Goal: Information Seeking & Learning: Understand process/instructions

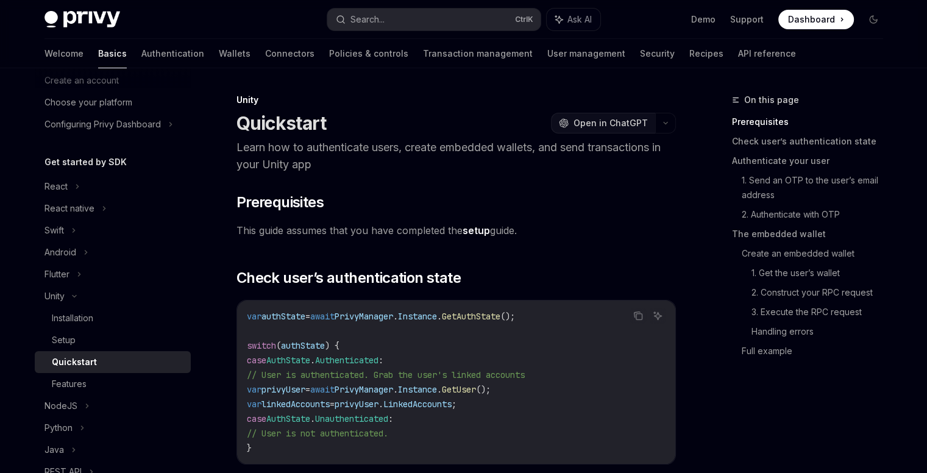
click at [634, 123] on span "Open in ChatGPT" at bounding box center [611, 123] width 74 height 12
click at [480, 231] on link "setup" at bounding box center [476, 230] width 27 height 13
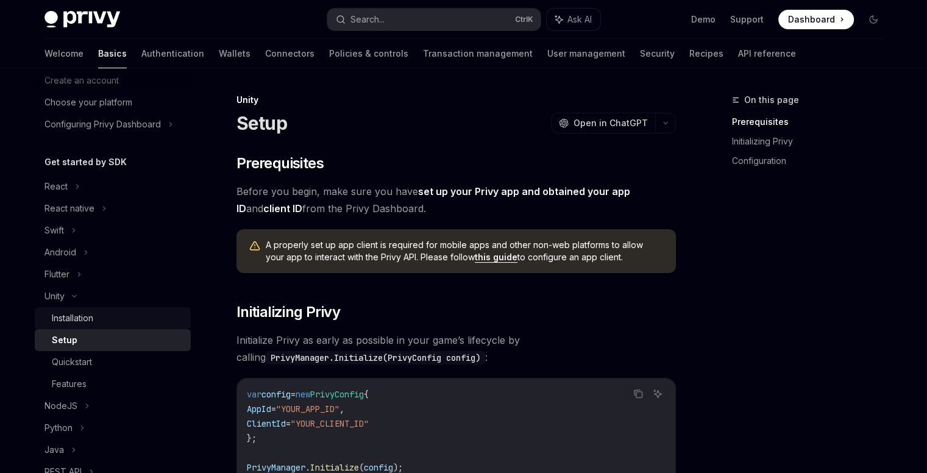
click at [93, 318] on div "Installation" at bounding box center [72, 318] width 41 height 15
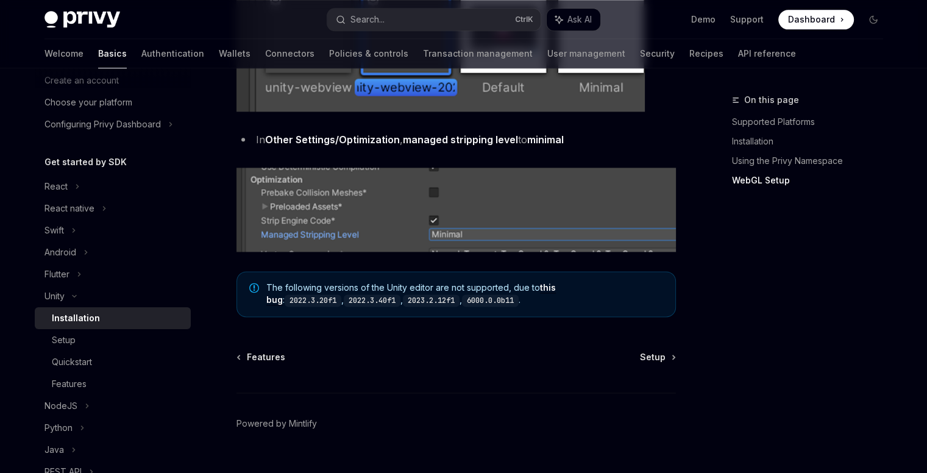
scroll to position [1585, 0]
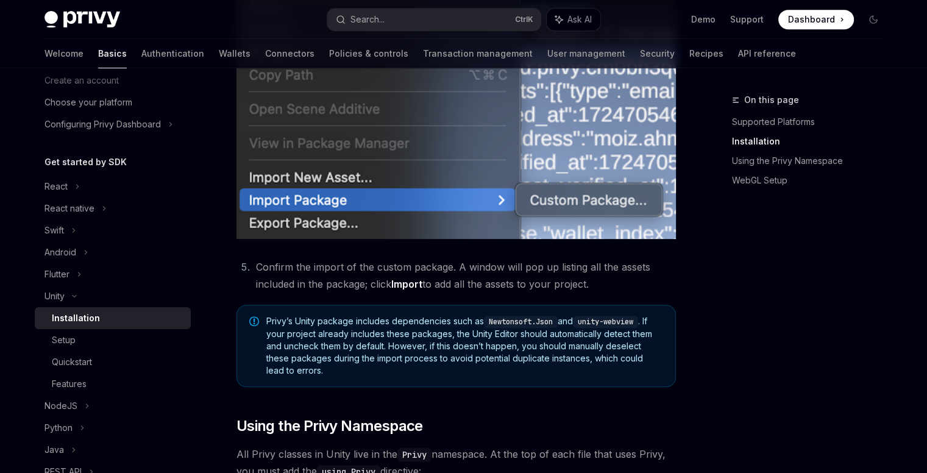
scroll to position [610, 0]
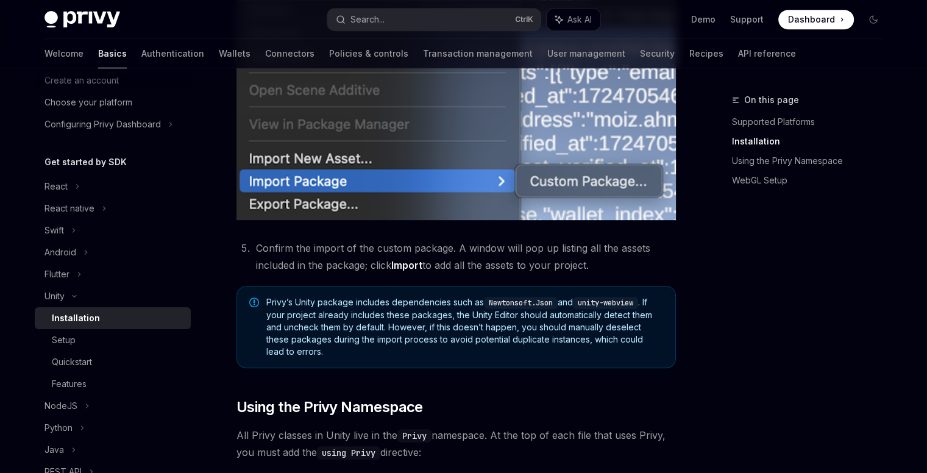
drag, startPoint x: 252, startPoint y: 247, endPoint x: 668, endPoint y: 265, distance: 416.8
click at [668, 265] on li "Confirm the import of the custom package. A window will pop up listing all the …" at bounding box center [464, 257] width 424 height 34
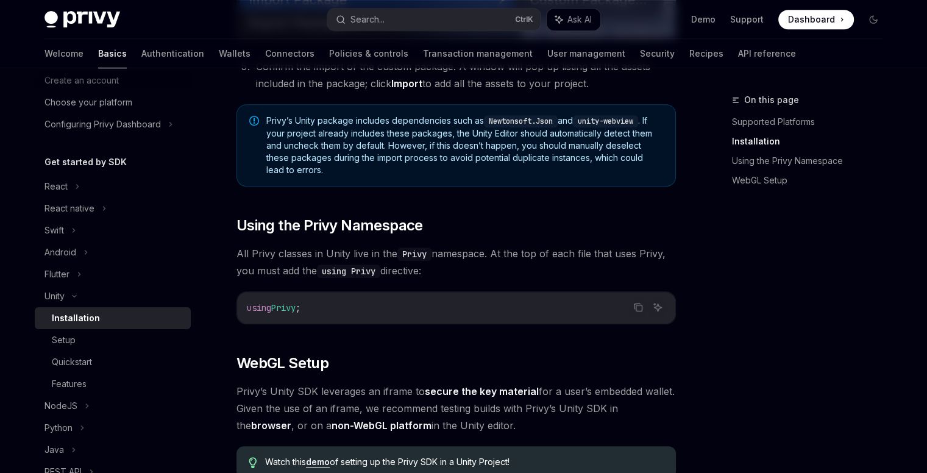
scroll to position [793, 0]
drag, startPoint x: 240, startPoint y: 257, endPoint x: 569, endPoint y: 261, distance: 329.8
click at [569, 261] on span "All Privy classes in Unity live in the Privy namespace. At the top of each file…" at bounding box center [457, 261] width 440 height 34
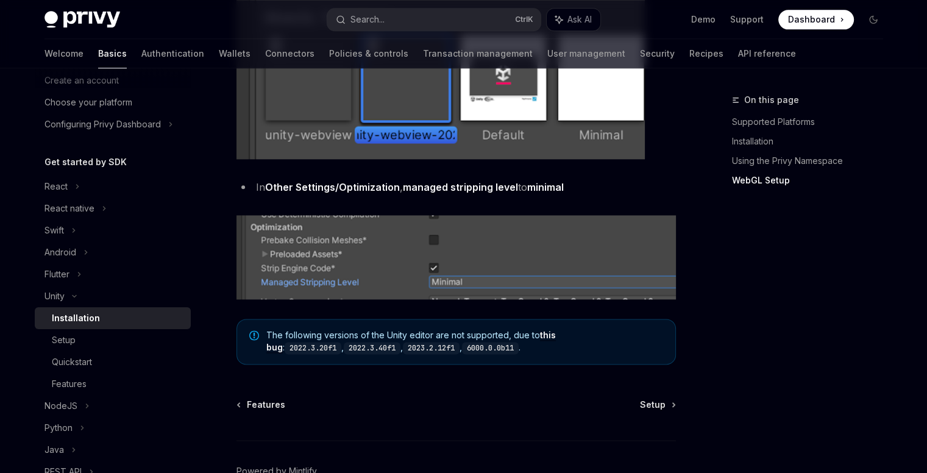
scroll to position [1585, 0]
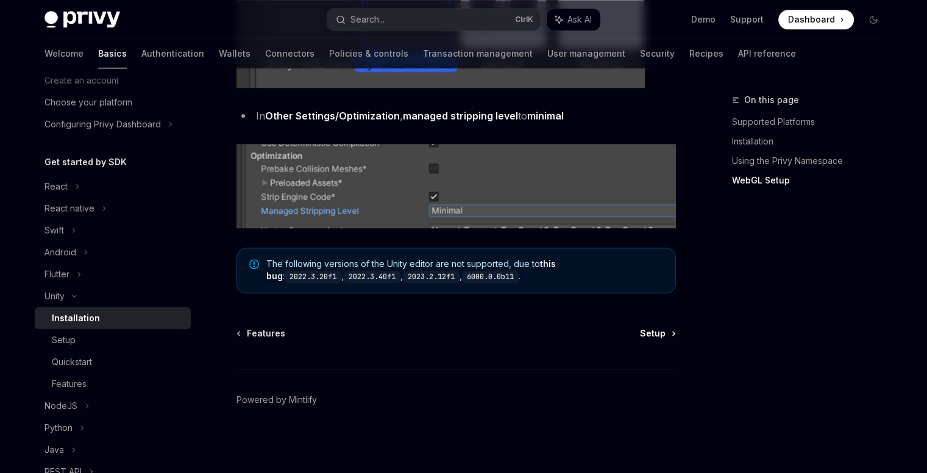
click at [666, 335] on link "Setup" at bounding box center [657, 333] width 35 height 12
type textarea "*"
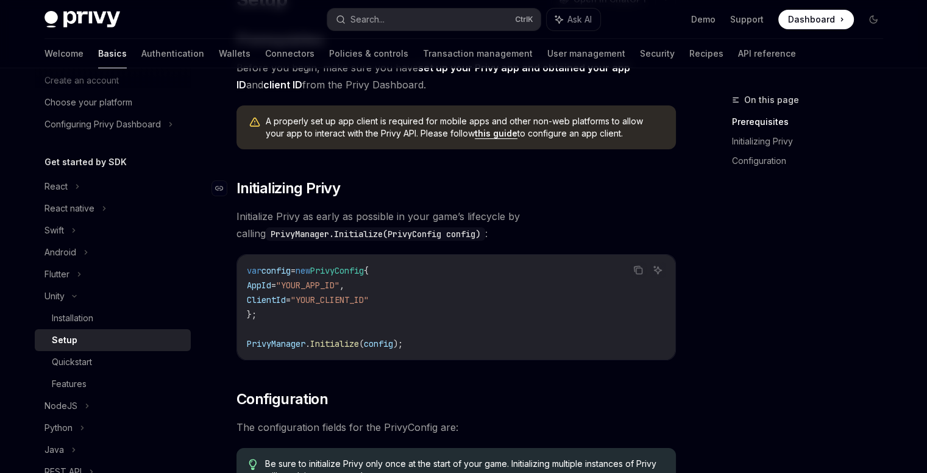
scroll to position [122, 0]
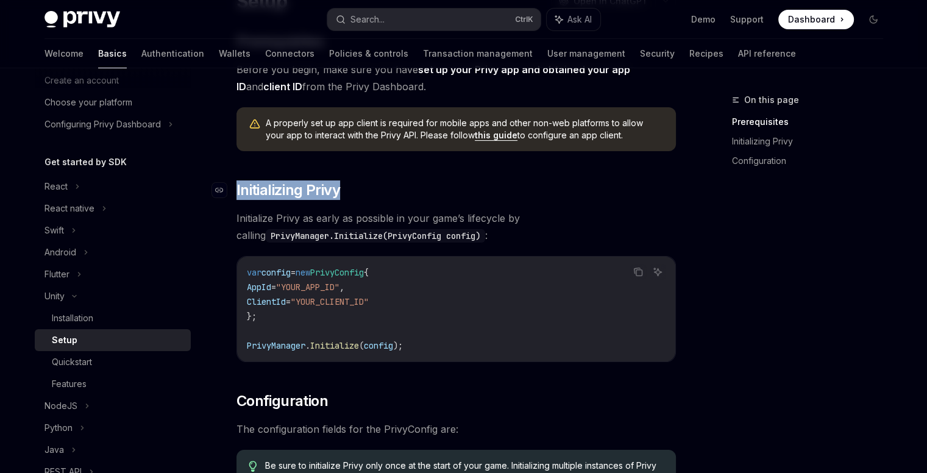
drag, startPoint x: 391, startPoint y: 186, endPoint x: 235, endPoint y: 180, distance: 156.2
click at [237, 180] on h2 "​ Initializing Privy" at bounding box center [457, 190] width 440 height 20
copy h2 "​ Initializing Privy"
